Goal: Transaction & Acquisition: Book appointment/travel/reservation

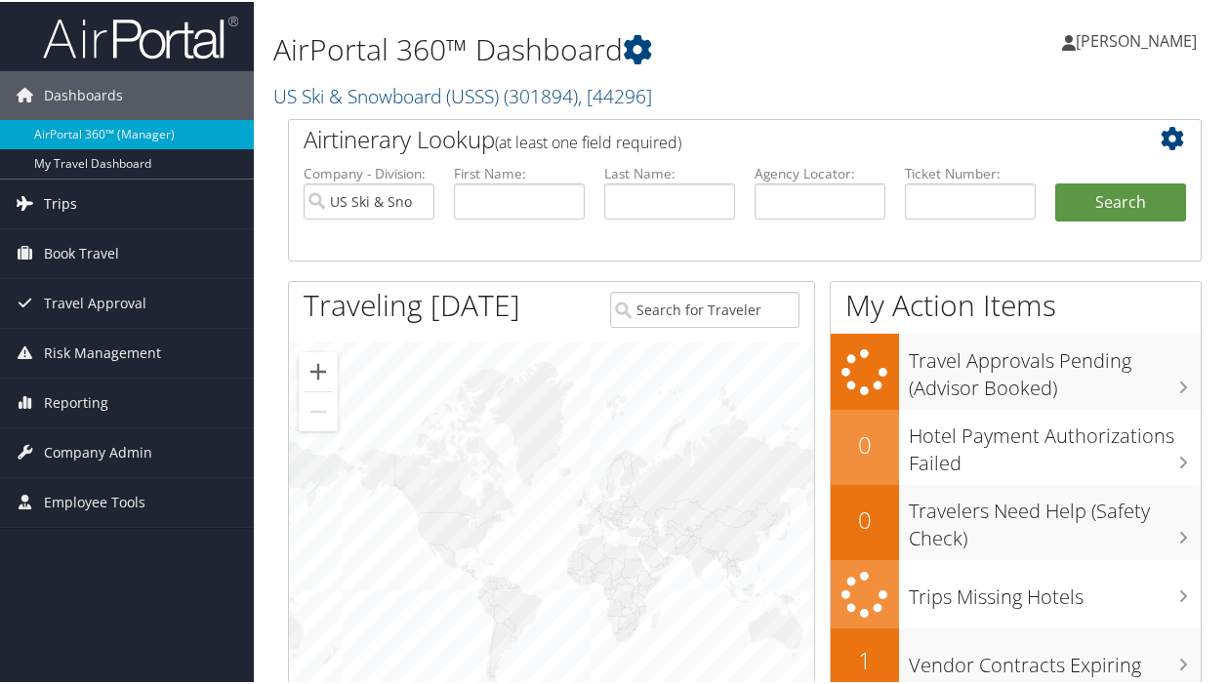
click at [59, 200] on span "Trips" at bounding box center [60, 202] width 33 height 49
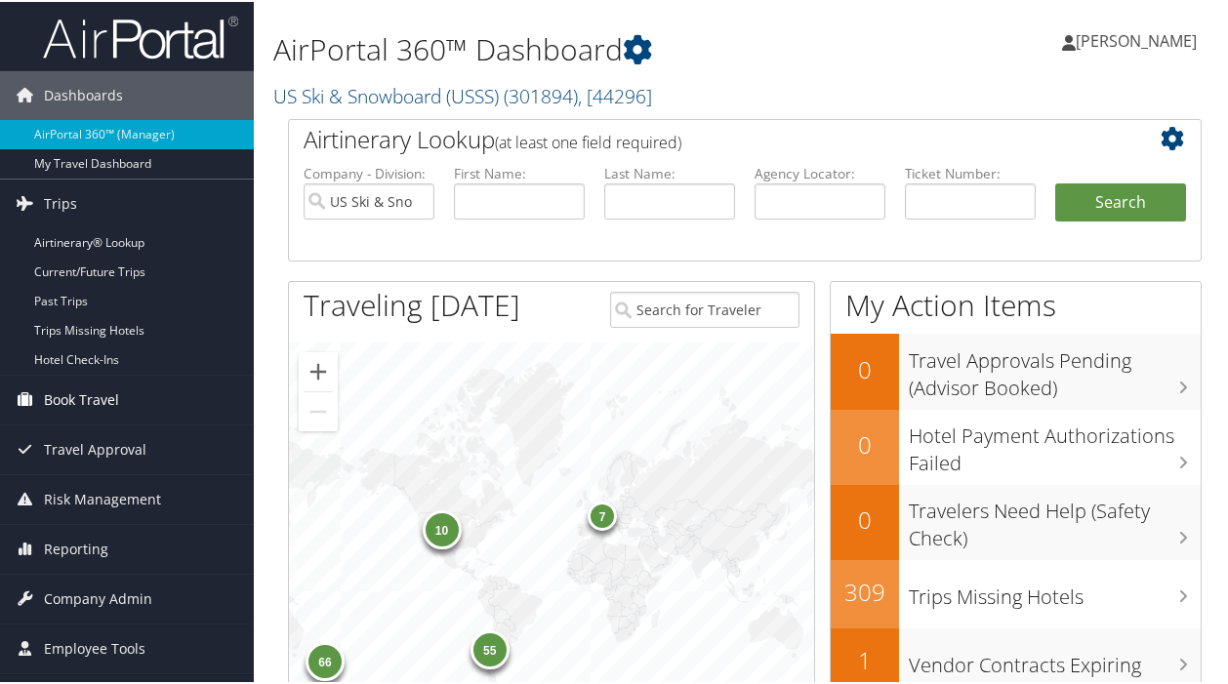
click at [87, 399] on span "Book Travel" at bounding box center [81, 398] width 75 height 49
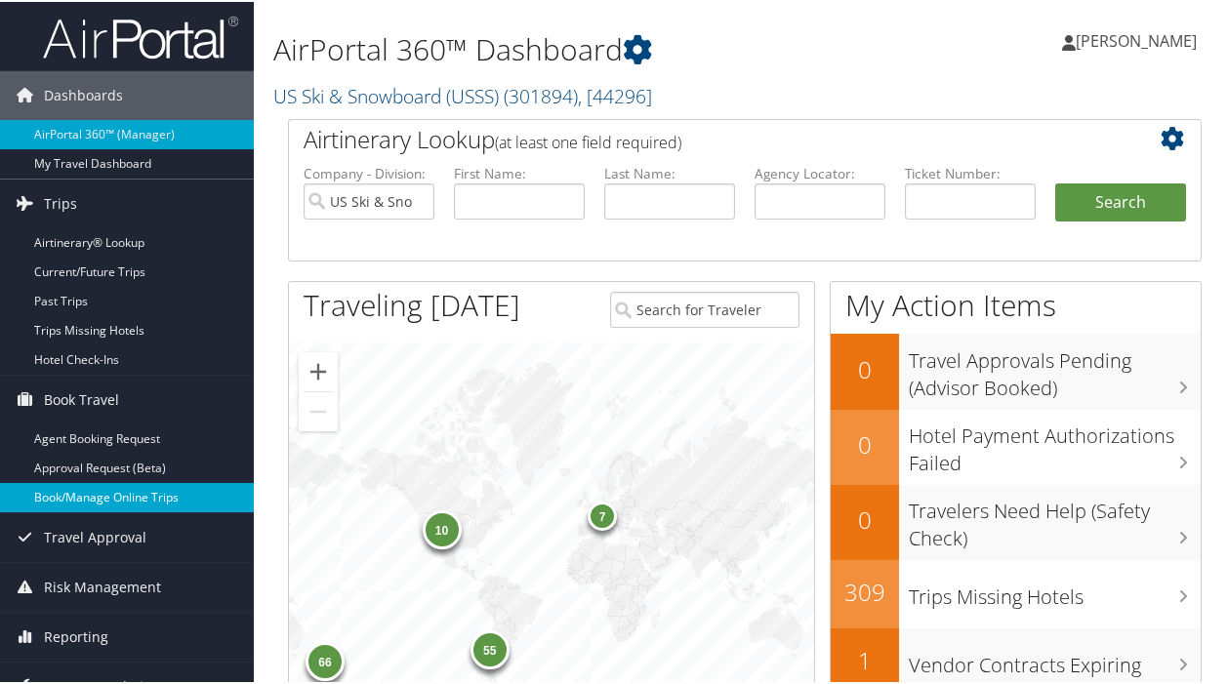
click at [129, 490] on link "Book/Manage Online Trips" at bounding box center [127, 495] width 254 height 29
